Goal: Transaction & Acquisition: Book appointment/travel/reservation

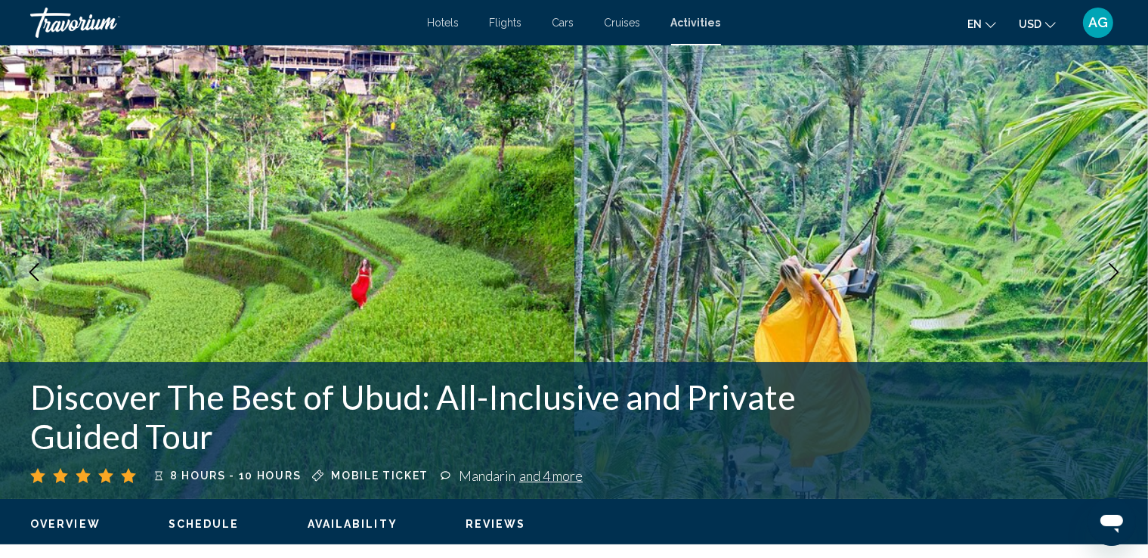
click at [445, 22] on span "Hotels" at bounding box center [444, 23] width 32 height 12
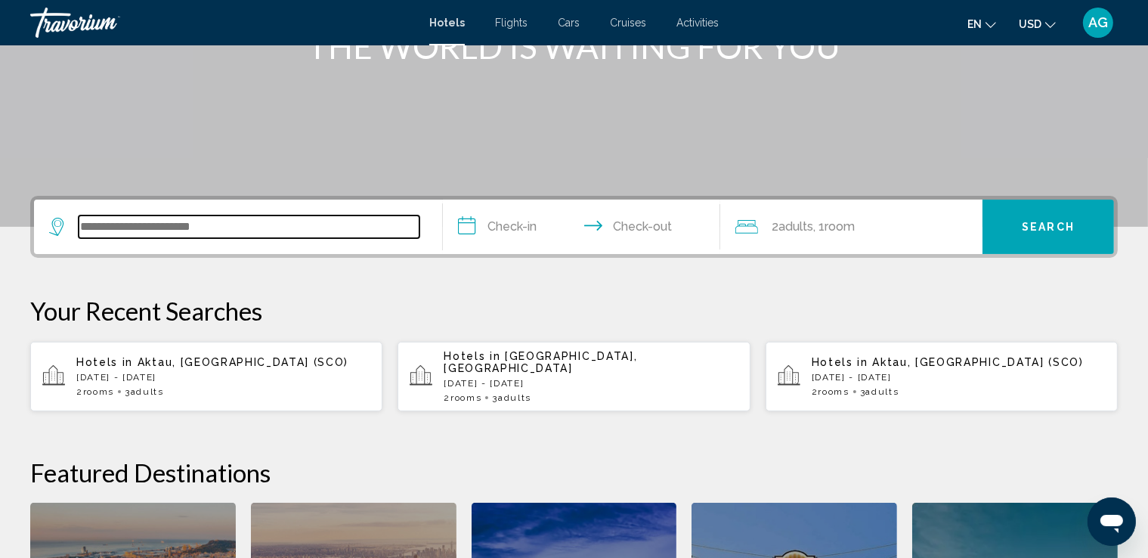
click at [261, 226] on input "Search widget" at bounding box center [249, 226] width 341 height 23
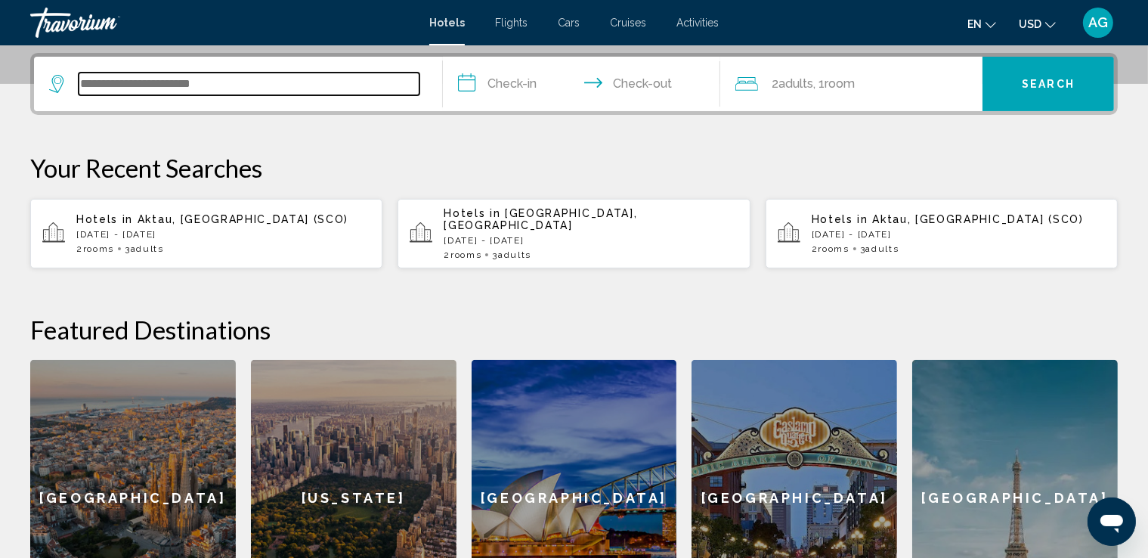
scroll to position [373, 0]
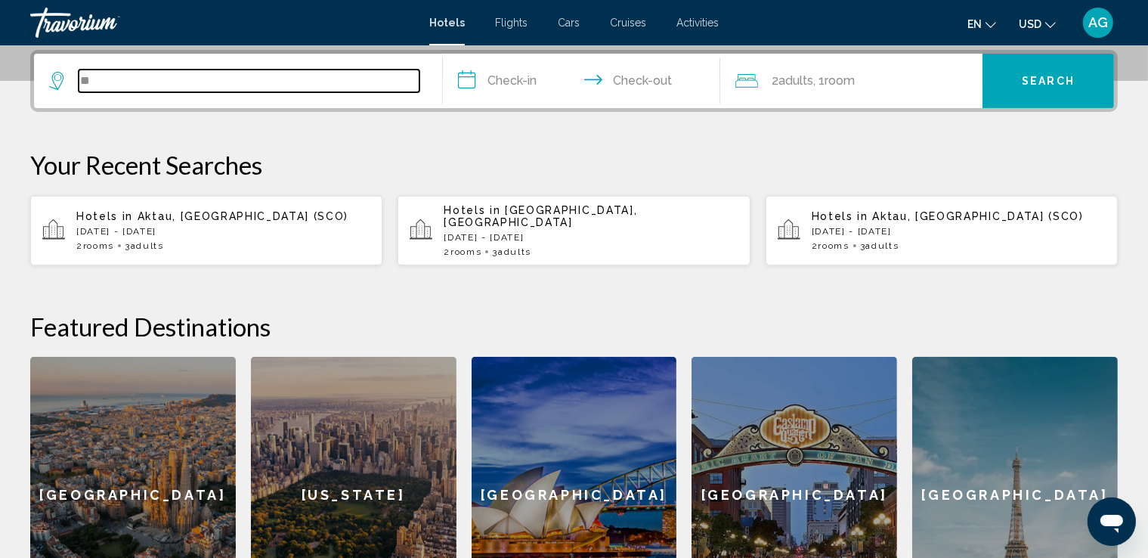
type input "*"
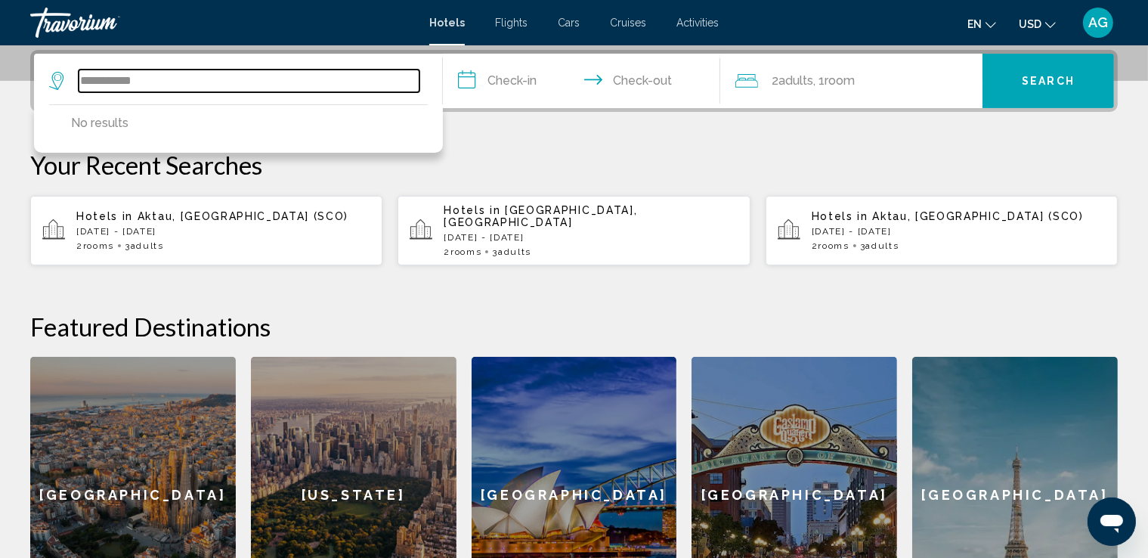
click at [178, 80] on input "**********" at bounding box center [249, 81] width 341 height 23
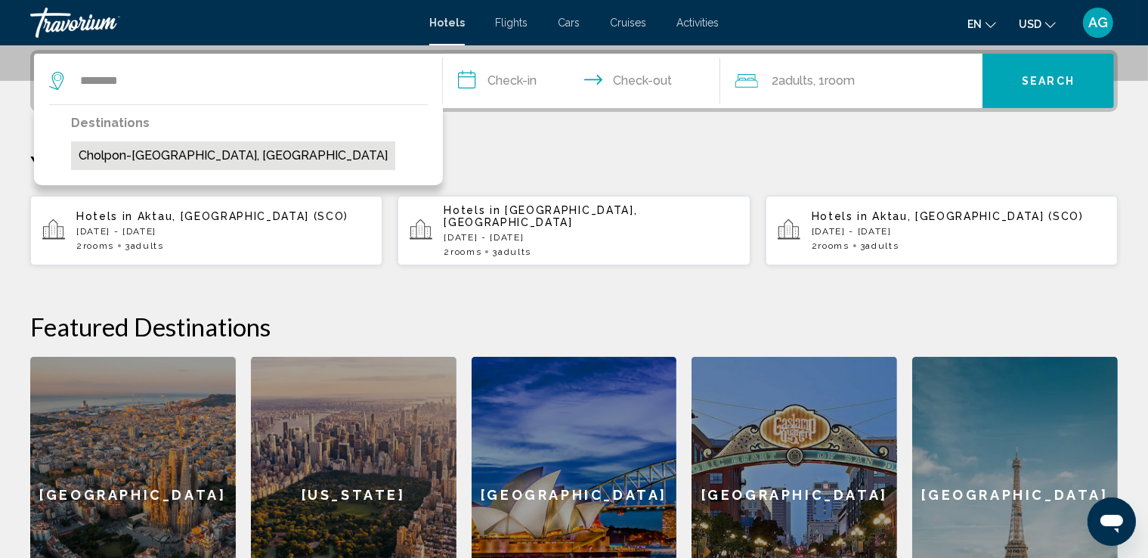
click at [169, 153] on button "Cholpon-[GEOGRAPHIC_DATA], [GEOGRAPHIC_DATA]" at bounding box center [233, 155] width 324 height 29
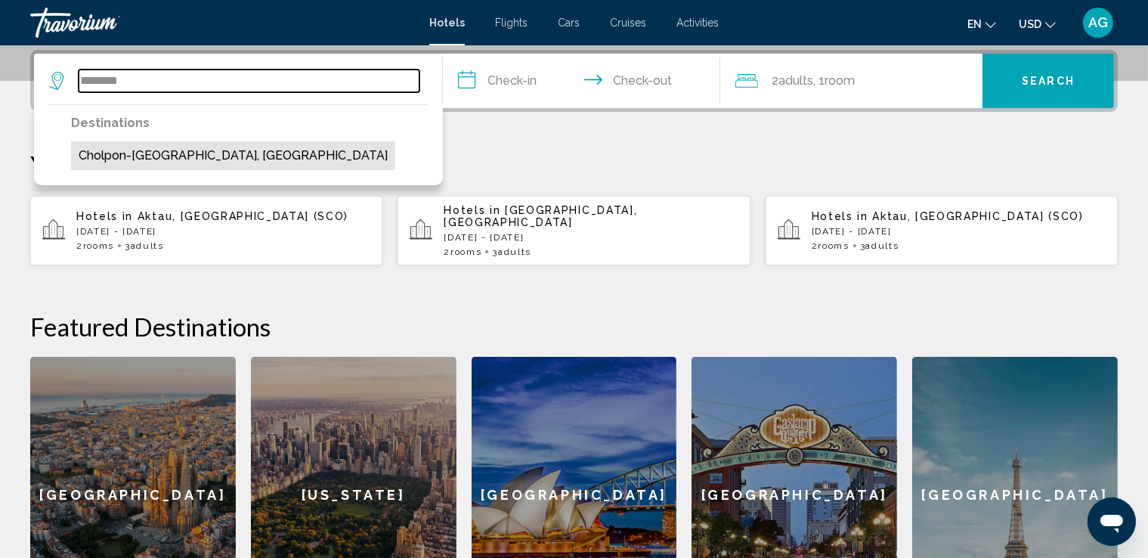
type input "**********"
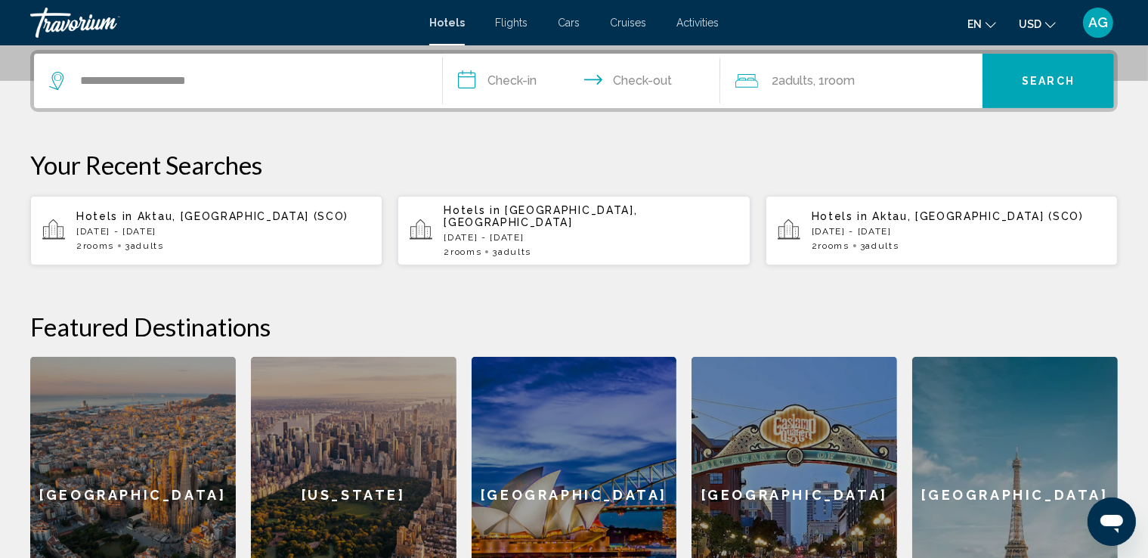
click at [525, 85] on input "**********" at bounding box center [584, 83] width 283 height 59
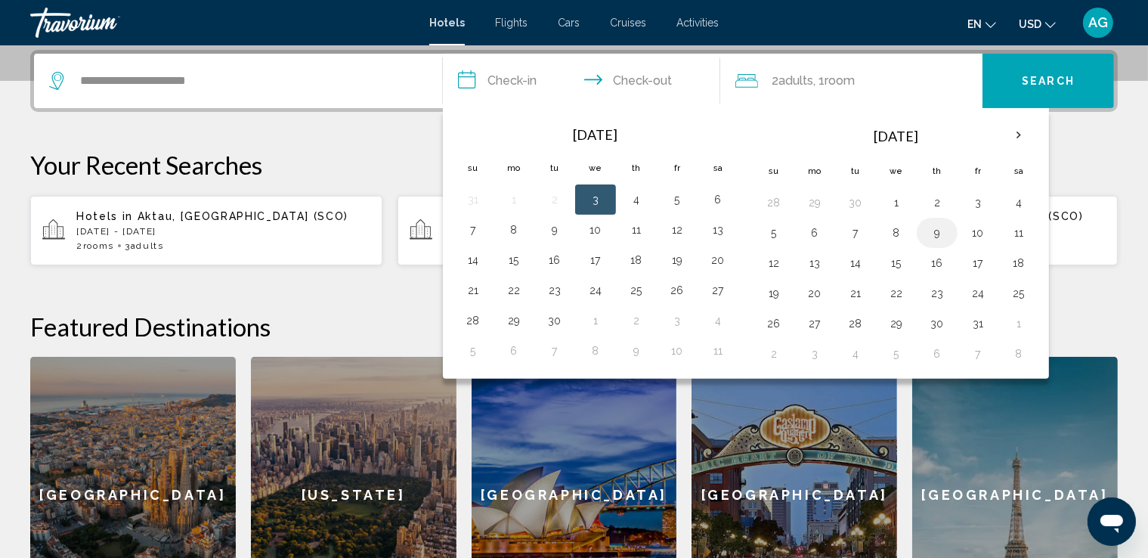
click at [935, 227] on button "9" at bounding box center [937, 232] width 24 height 21
click at [979, 231] on button "10" at bounding box center [978, 232] width 24 height 21
type input "**********"
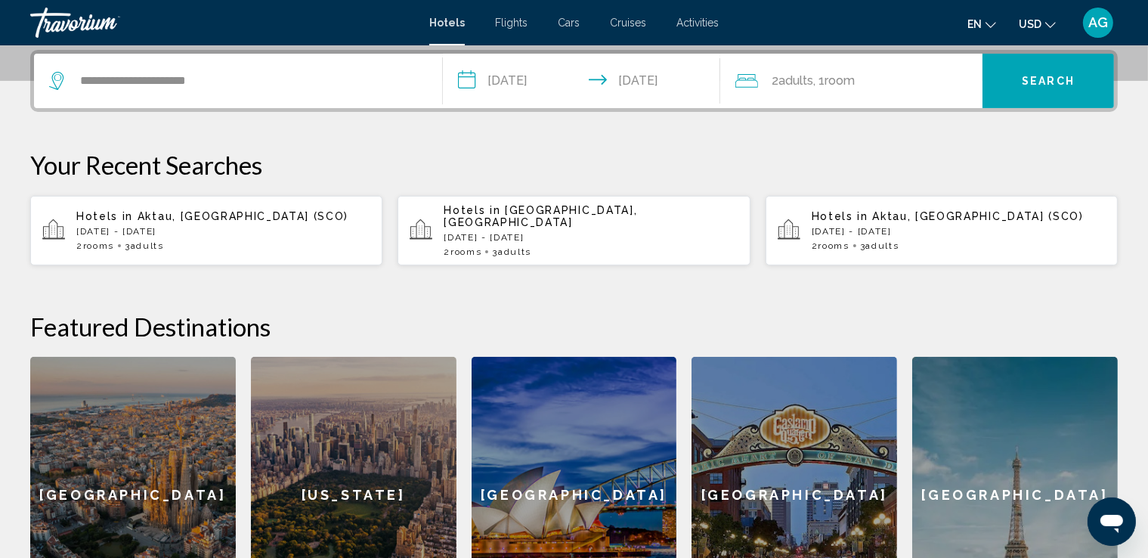
click at [931, 79] on div "2 Adult Adults , 1 Room rooms" at bounding box center [858, 80] width 247 height 21
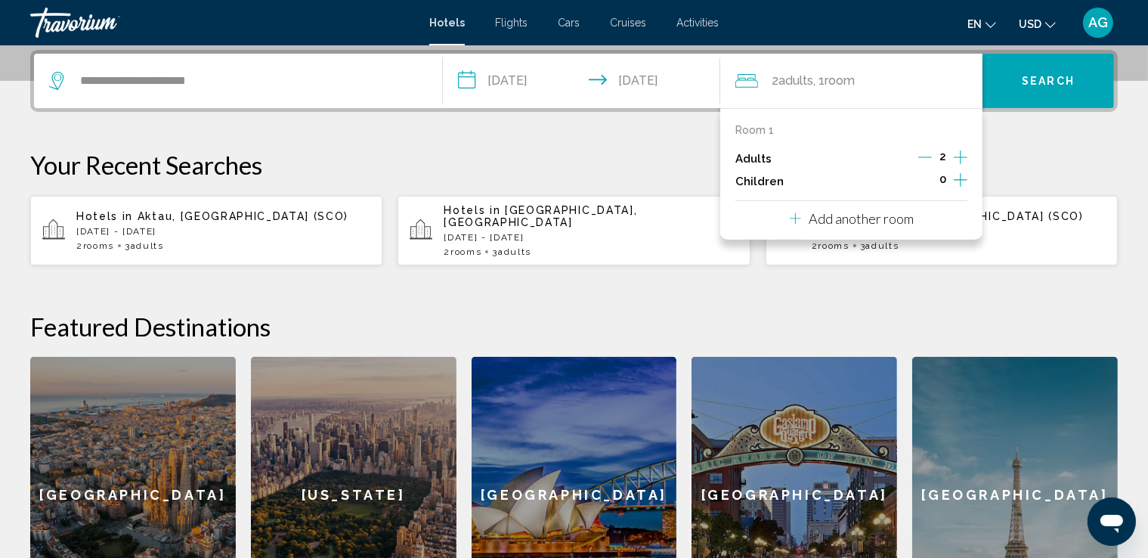
click at [959, 155] on icon "Increment adults" at bounding box center [961, 157] width 14 height 18
click at [924, 153] on icon "Decrement adults" at bounding box center [926, 157] width 14 height 14
click at [874, 216] on p "Add another room" at bounding box center [861, 218] width 105 height 17
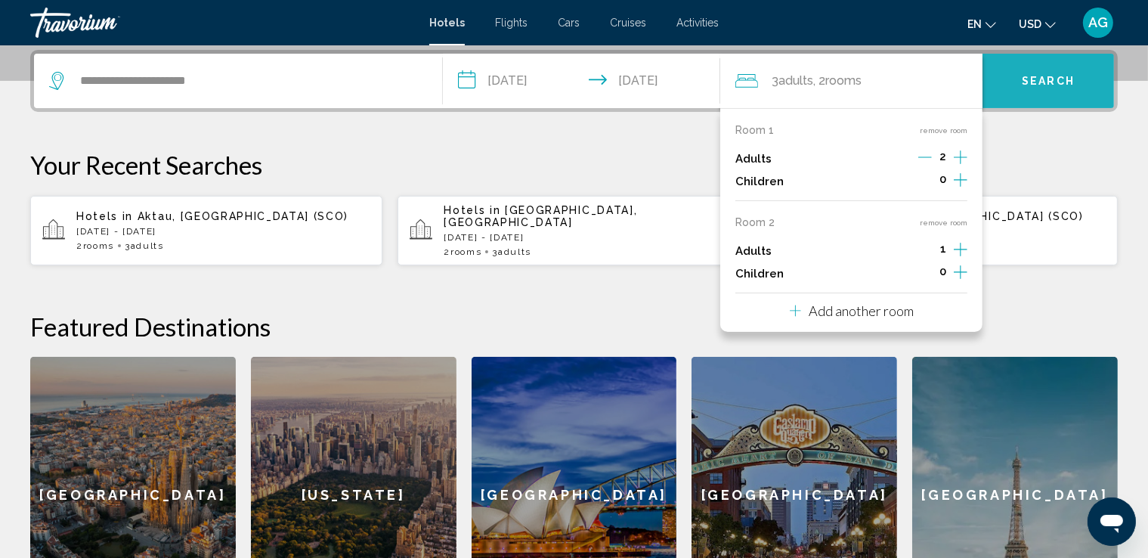
click at [1061, 87] on button "Search" at bounding box center [1049, 81] width 132 height 54
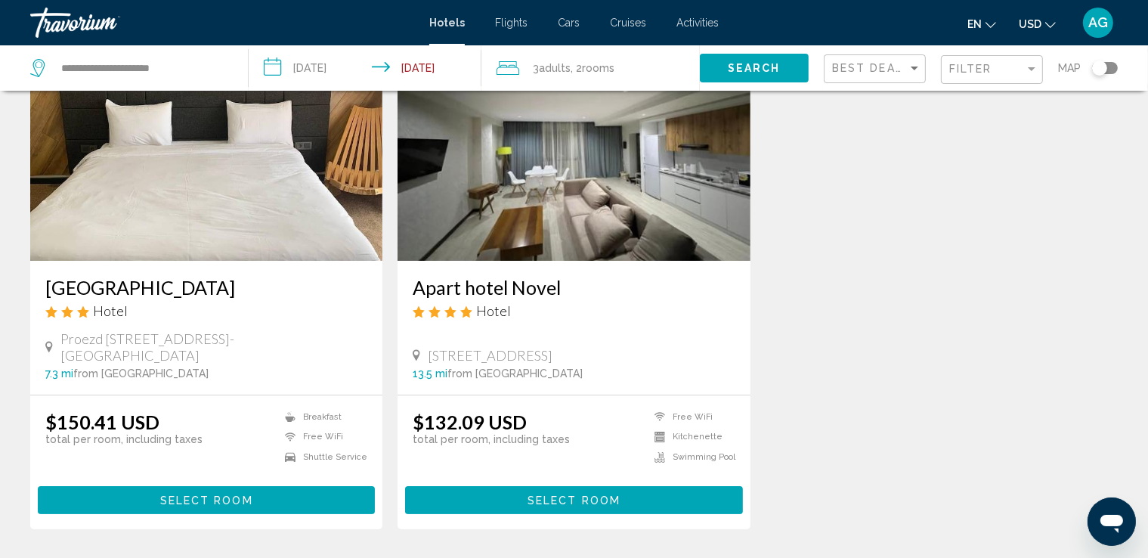
scroll to position [151, 0]
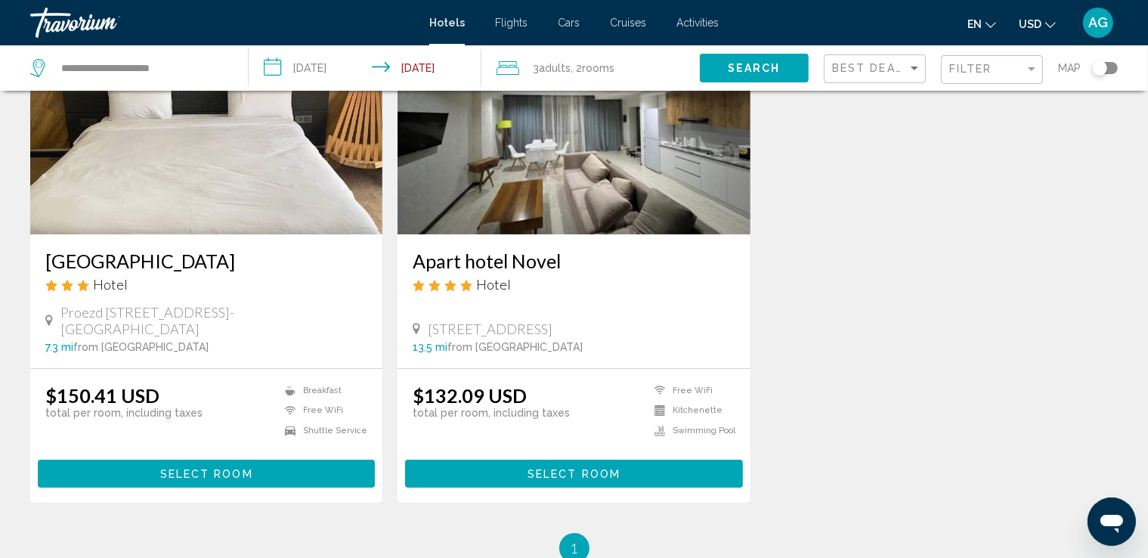
click at [187, 261] on h3 "[GEOGRAPHIC_DATA]" at bounding box center [206, 260] width 322 height 23
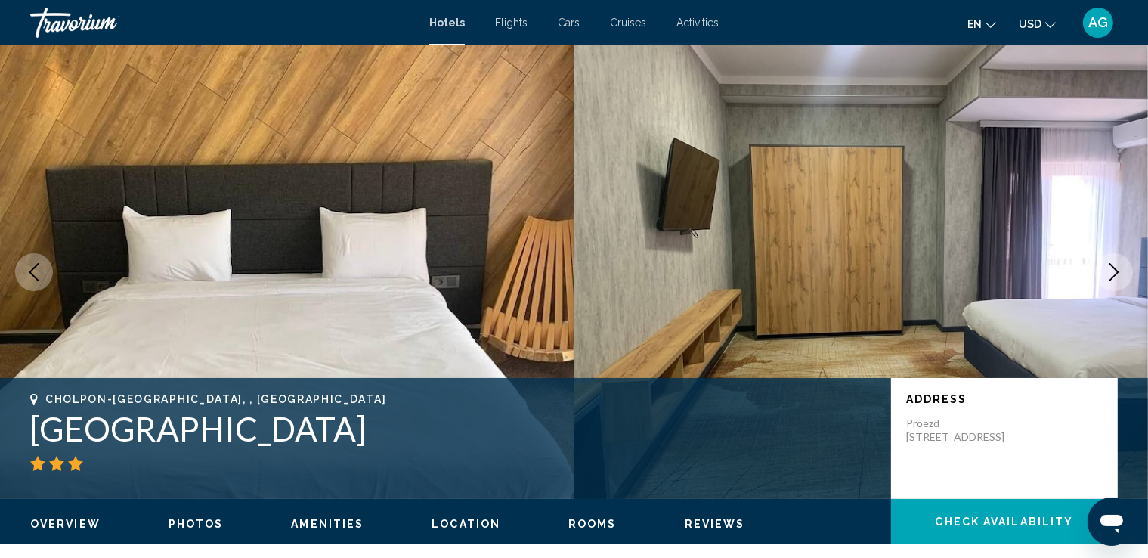
click at [1106, 270] on icon "Next image" at bounding box center [1114, 272] width 18 height 18
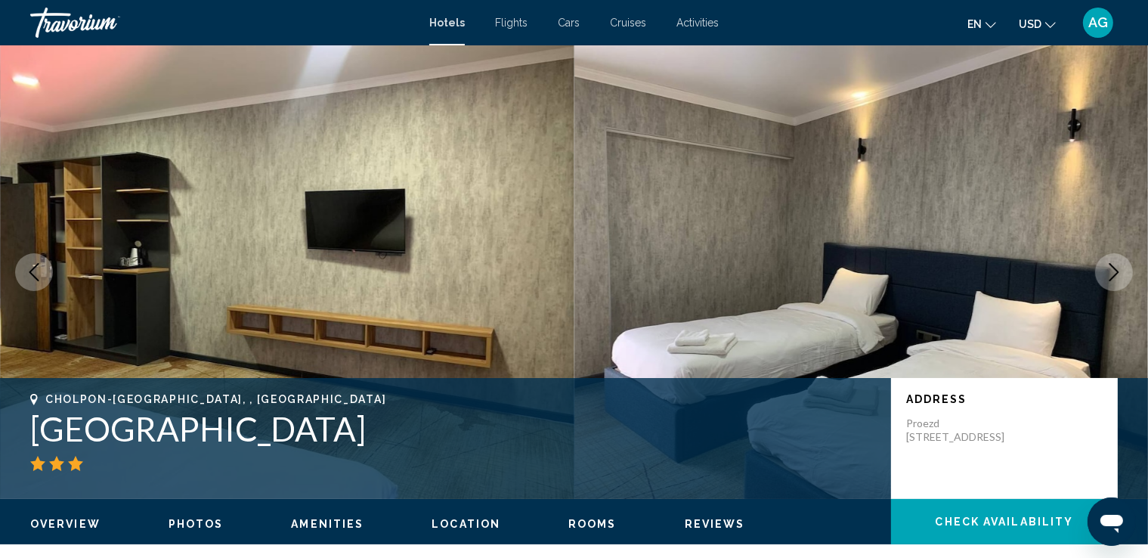
click at [1106, 270] on icon "Next image" at bounding box center [1114, 272] width 18 height 18
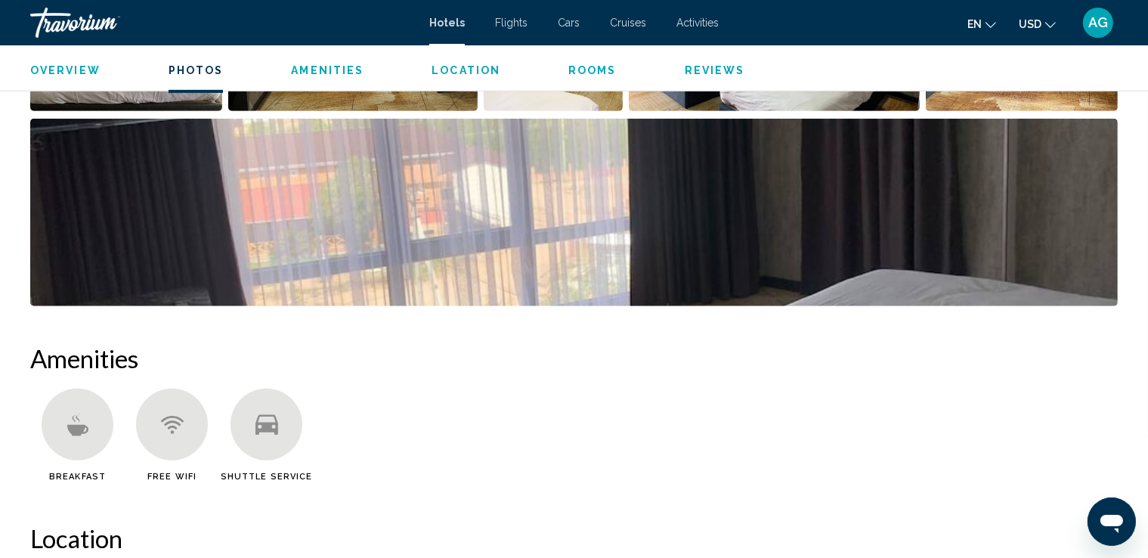
scroll to position [907, 0]
